Goal: Task Accomplishment & Management: Manage account settings

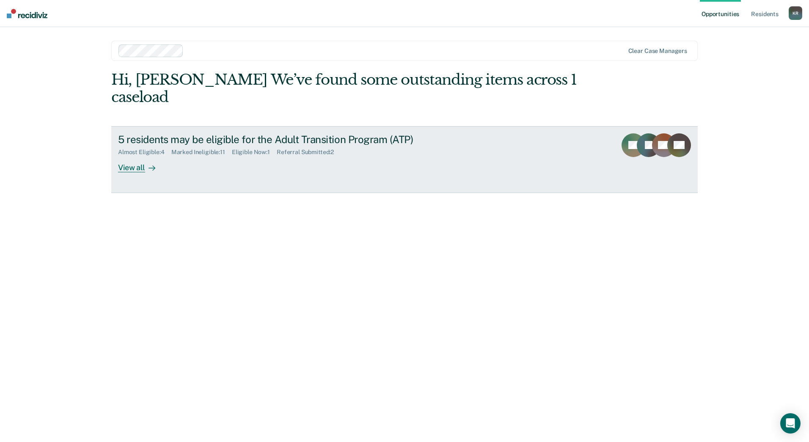
click at [136, 170] on div "View all" at bounding box center [141, 164] width 47 height 17
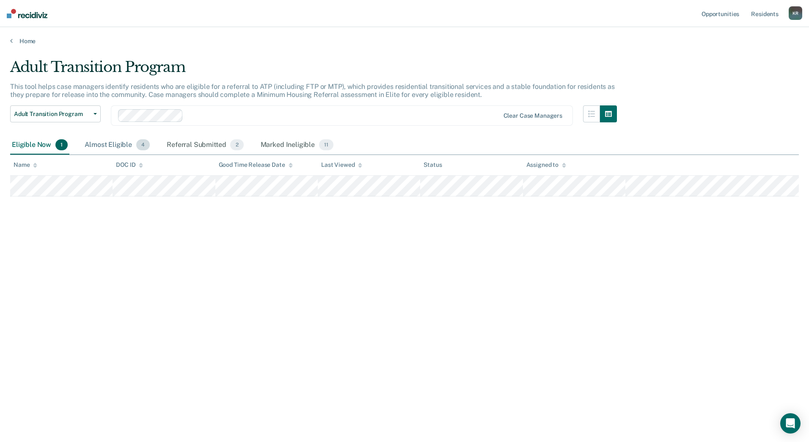
click at [121, 147] on div "Almost Eligible 4" at bounding box center [117, 145] width 69 height 19
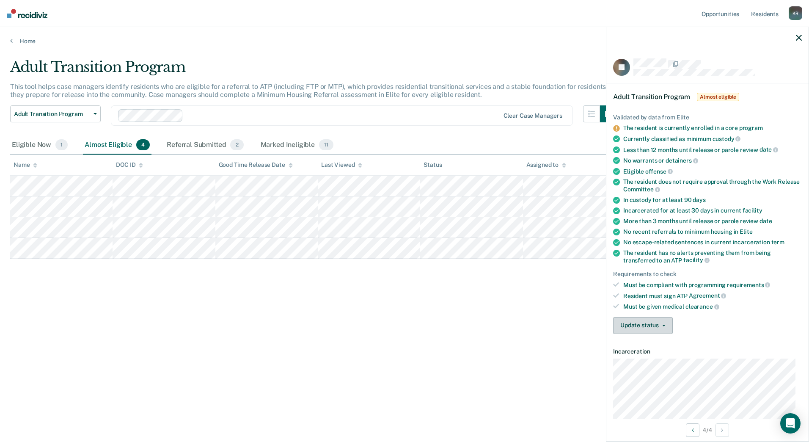
click at [664, 323] on button "Update status" at bounding box center [643, 325] width 60 height 17
click at [659, 345] on button "Mark Referral Submitted" at bounding box center [658, 346] width 91 height 14
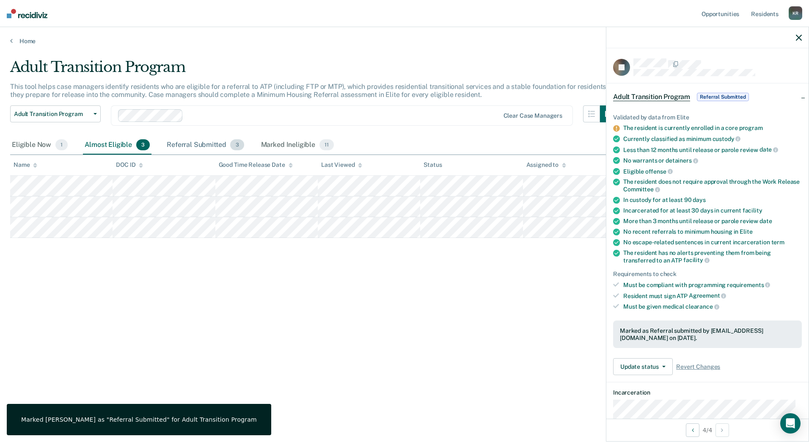
click at [204, 144] on div "Referral Submitted 3" at bounding box center [205, 145] width 80 height 19
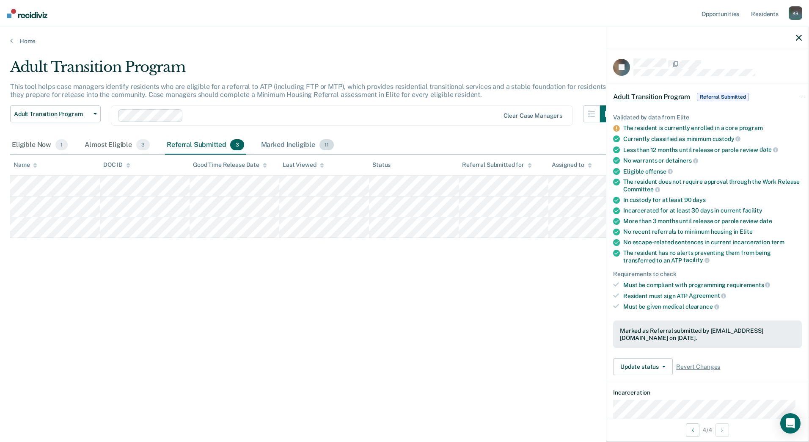
click at [289, 146] on div "Marked Ineligible 11" at bounding box center [297, 145] width 76 height 19
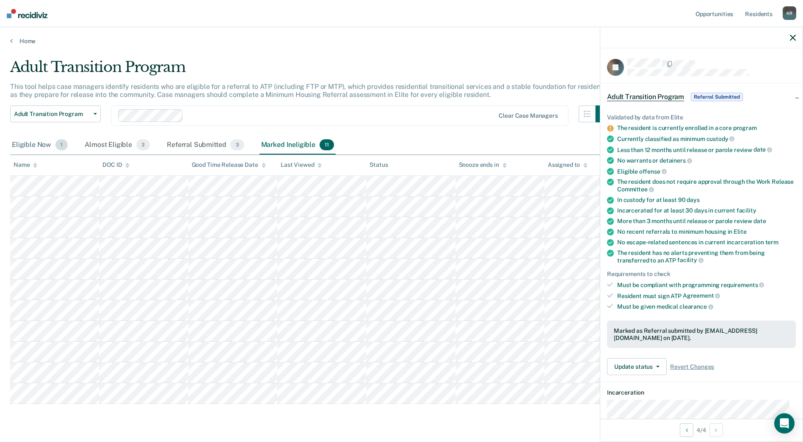
click at [45, 146] on div "Eligible Now 1" at bounding box center [39, 145] width 59 height 19
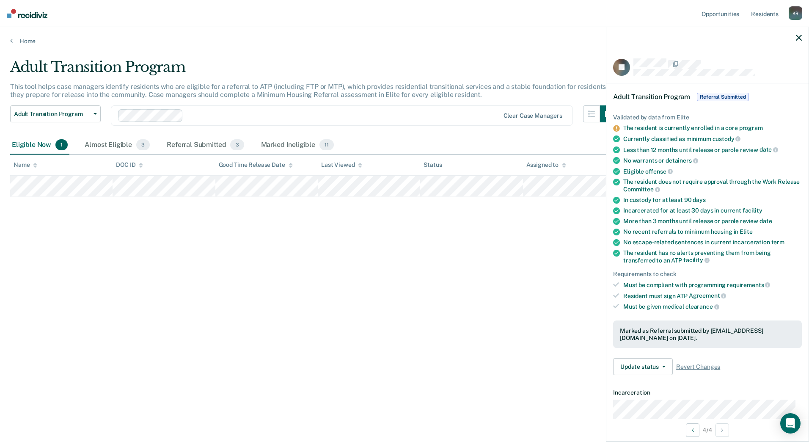
click at [802, 39] on div at bounding box center [708, 37] width 202 height 21
click at [798, 35] on icon "button" at bounding box center [799, 38] width 6 height 6
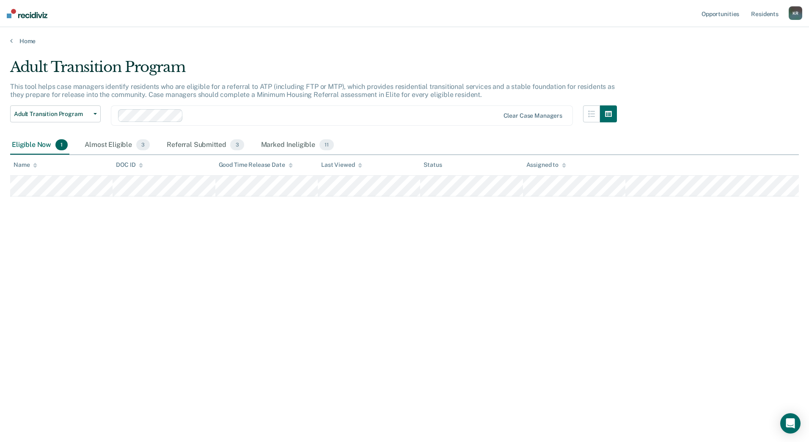
click at [797, 12] on div "K R" at bounding box center [796, 13] width 14 height 14
click at [745, 58] on link "Log Out" at bounding box center [762, 55] width 68 height 7
